Goal: Transaction & Acquisition: Purchase product/service

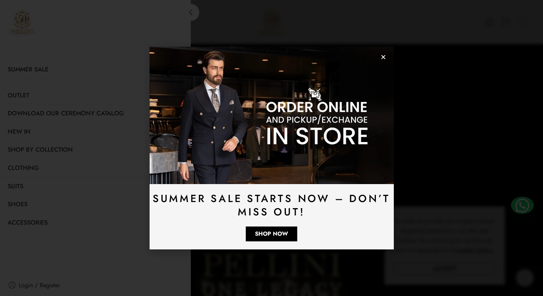
click at [382, 55] on icon "Close" at bounding box center [383, 57] width 6 height 6
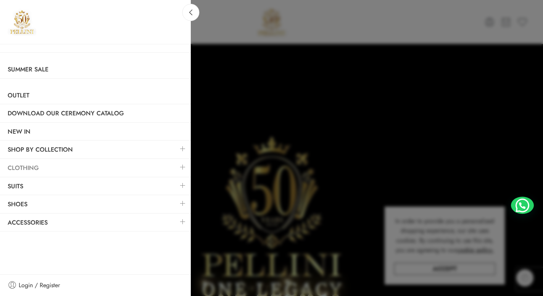
click at [63, 171] on link "Clothing" at bounding box center [95, 168] width 191 height 18
click at [188, 168] on link at bounding box center [183, 167] width 16 height 16
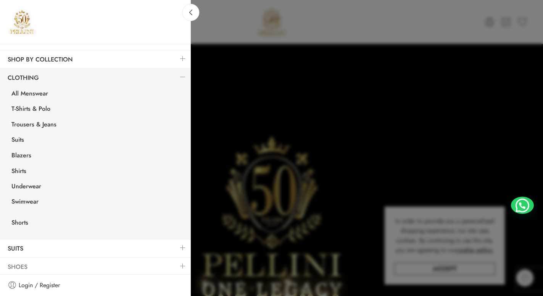
scroll to position [105, 0]
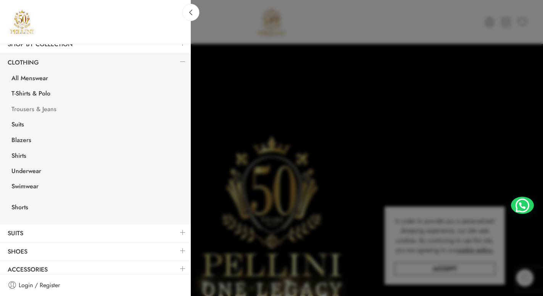
click at [30, 108] on link "Trousers & Jeans" at bounding box center [97, 110] width 187 height 16
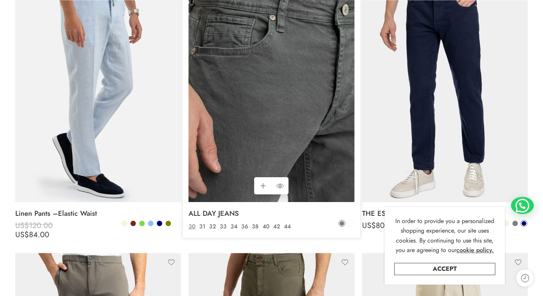
scroll to position [156, 0]
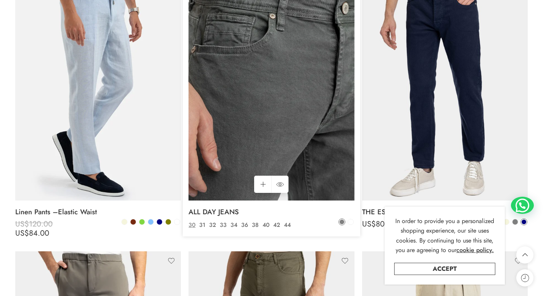
click at [261, 76] on img at bounding box center [271, 89] width 166 height 221
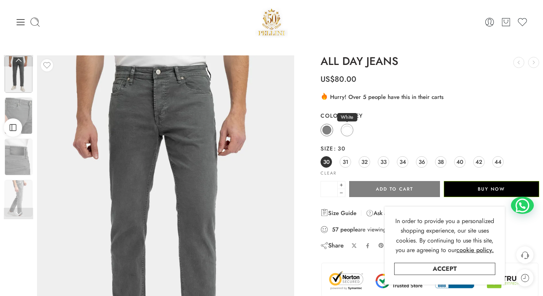
click at [344, 132] on span at bounding box center [347, 130] width 10 height 10
